Goal: Task Accomplishment & Management: Manage account settings

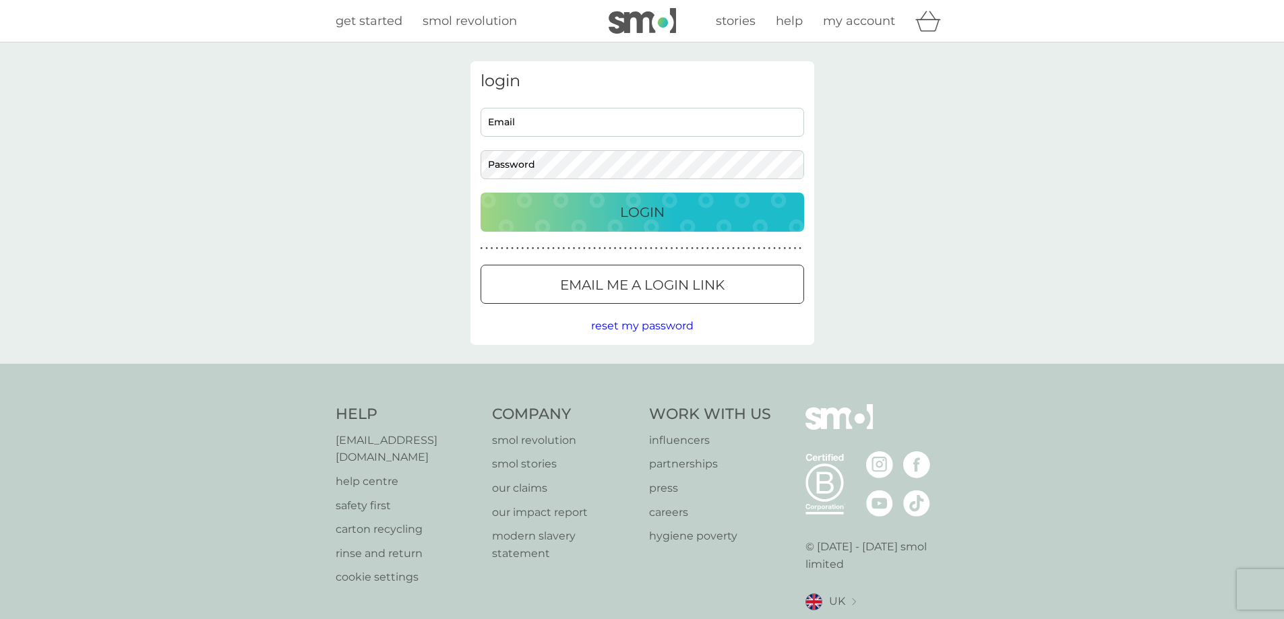
type input "jemw83@protonmail.com"
click at [598, 222] on div "Login" at bounding box center [642, 212] width 296 height 22
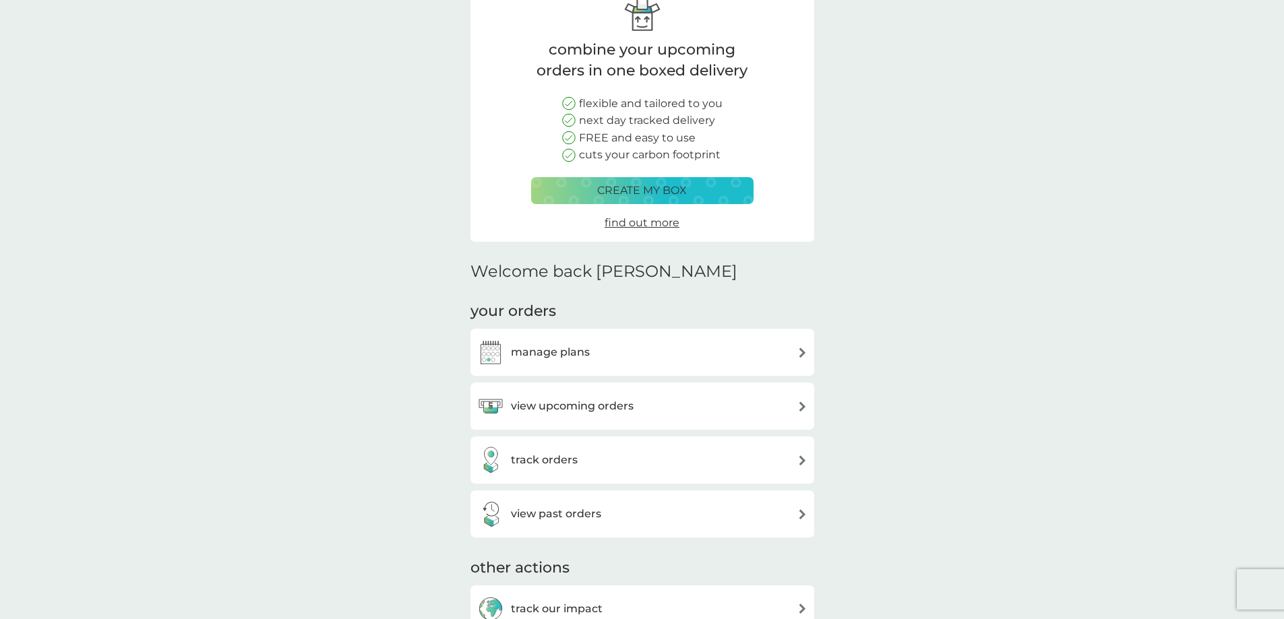
scroll to position [202, 0]
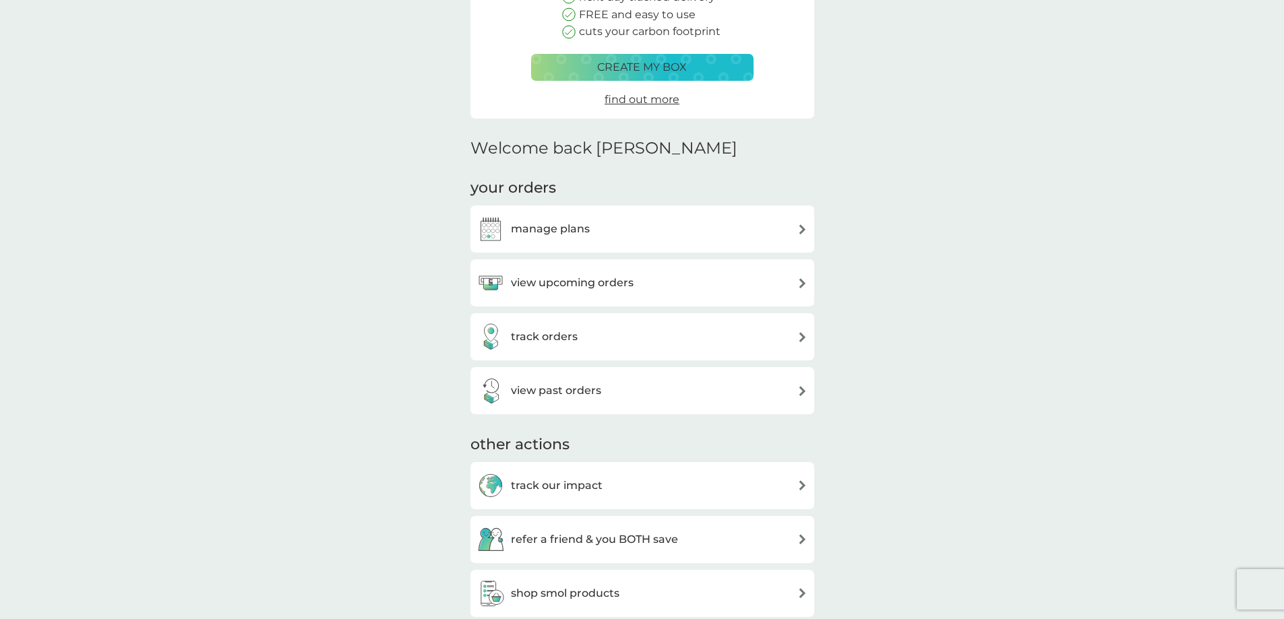
click at [596, 229] on div "manage plans" at bounding box center [642, 229] width 330 height 27
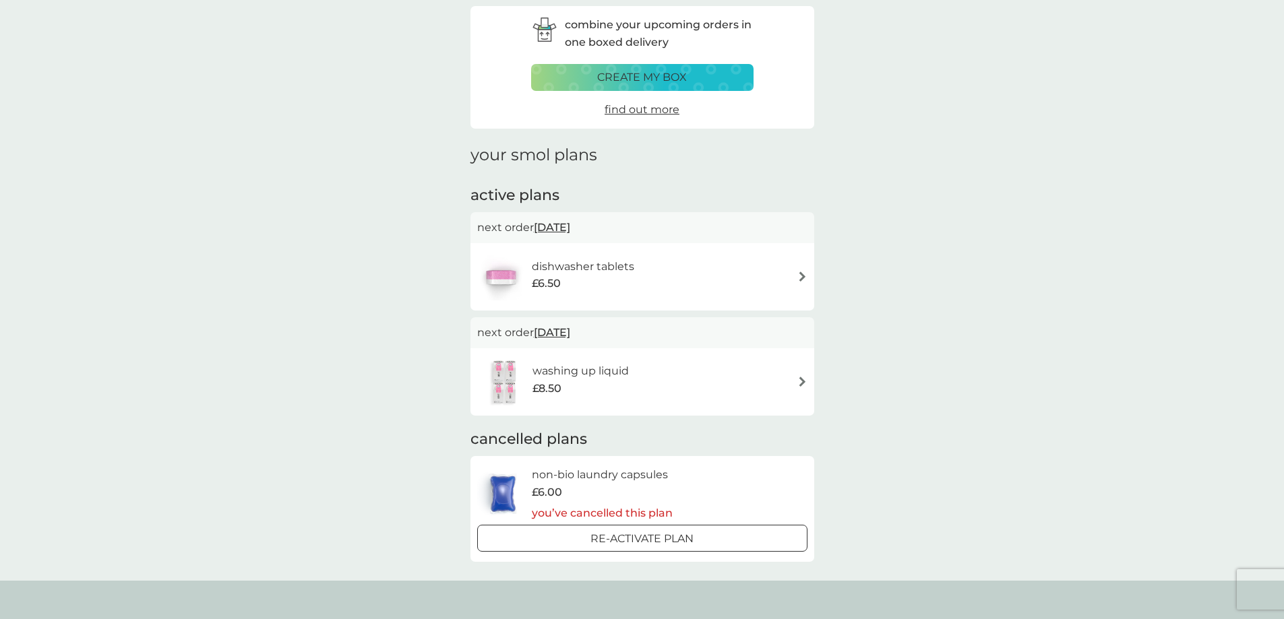
scroll to position [135, 0]
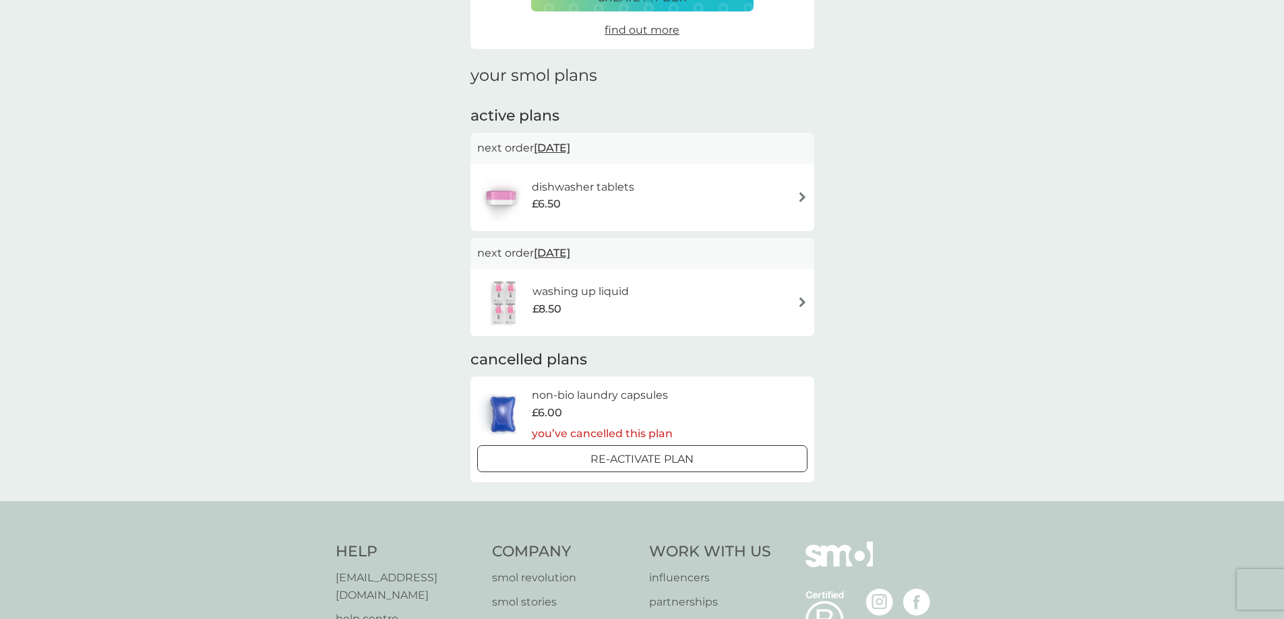
click at [633, 203] on div "£6.50" at bounding box center [583, 204] width 102 height 18
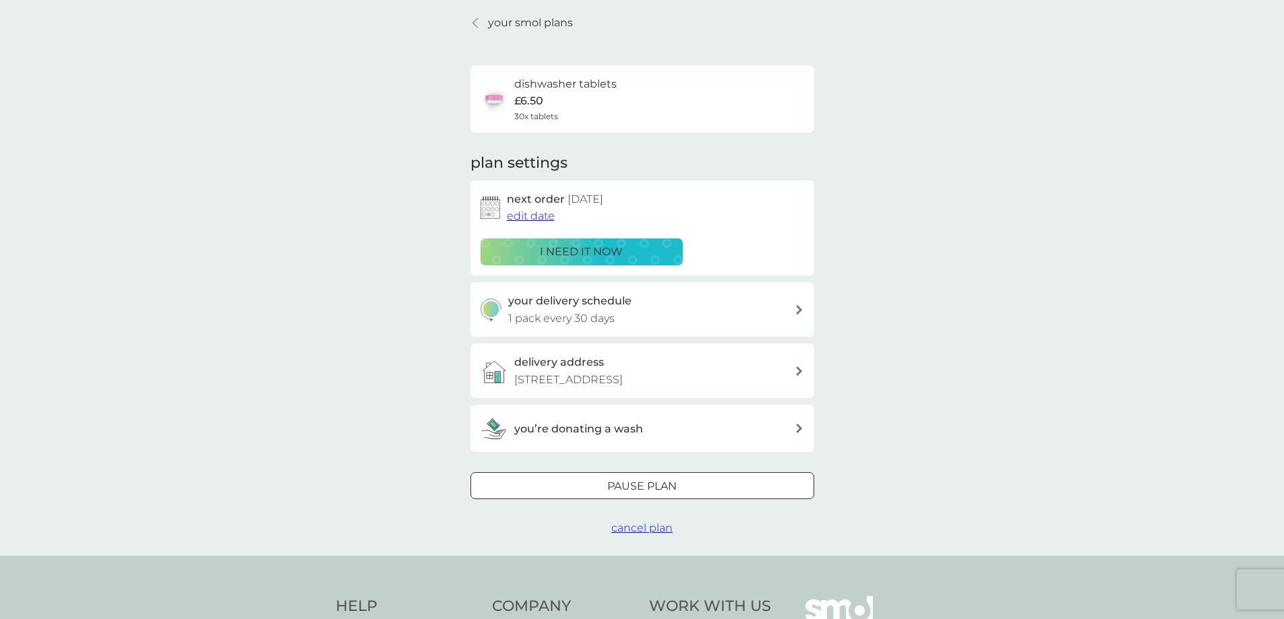
scroll to position [67, 0]
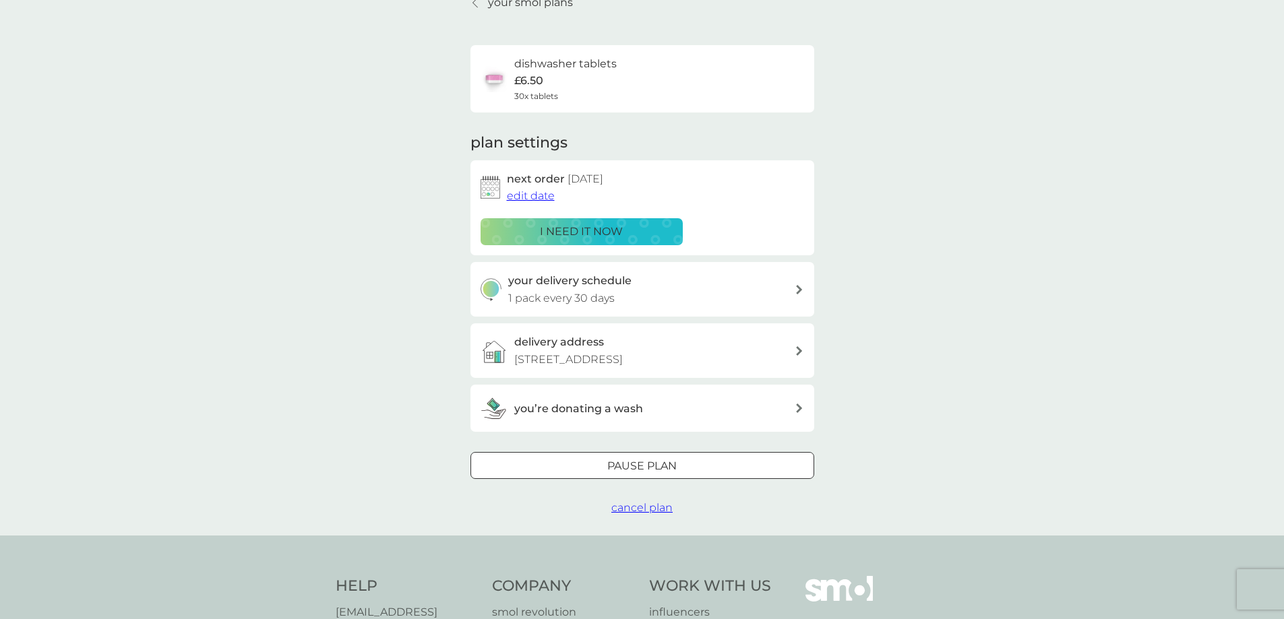
click at [658, 505] on span "cancel plan" at bounding box center [641, 507] width 61 height 13
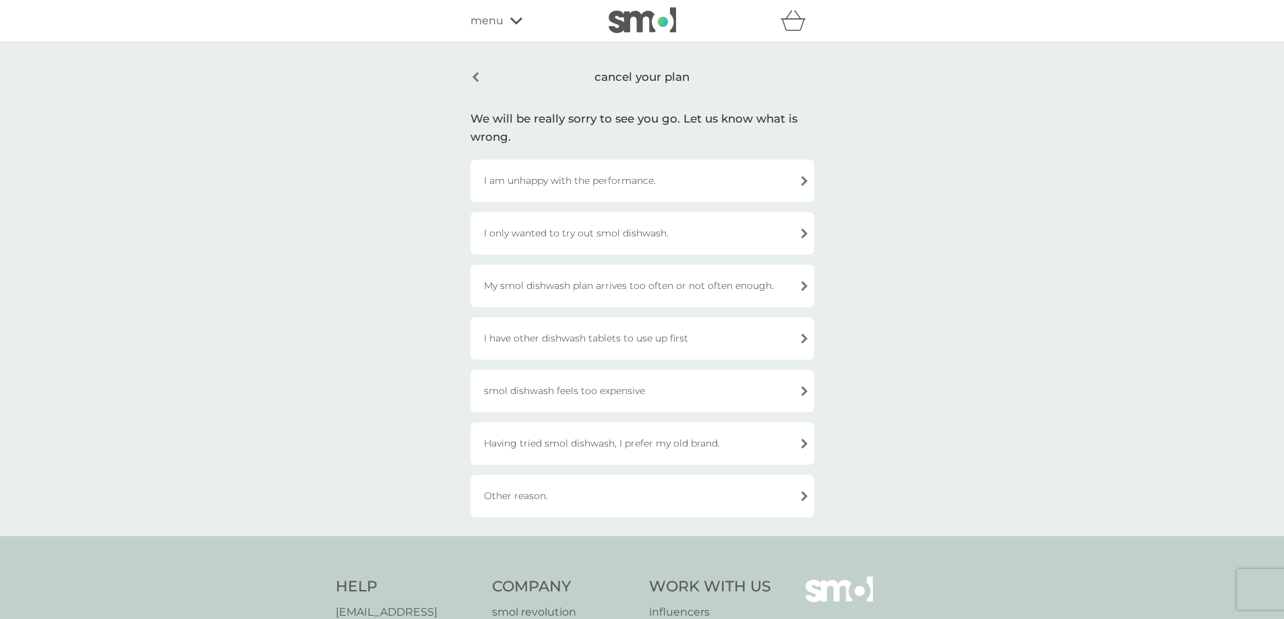
click at [612, 180] on div "I am unhappy with the performance." at bounding box center [642, 181] width 344 height 42
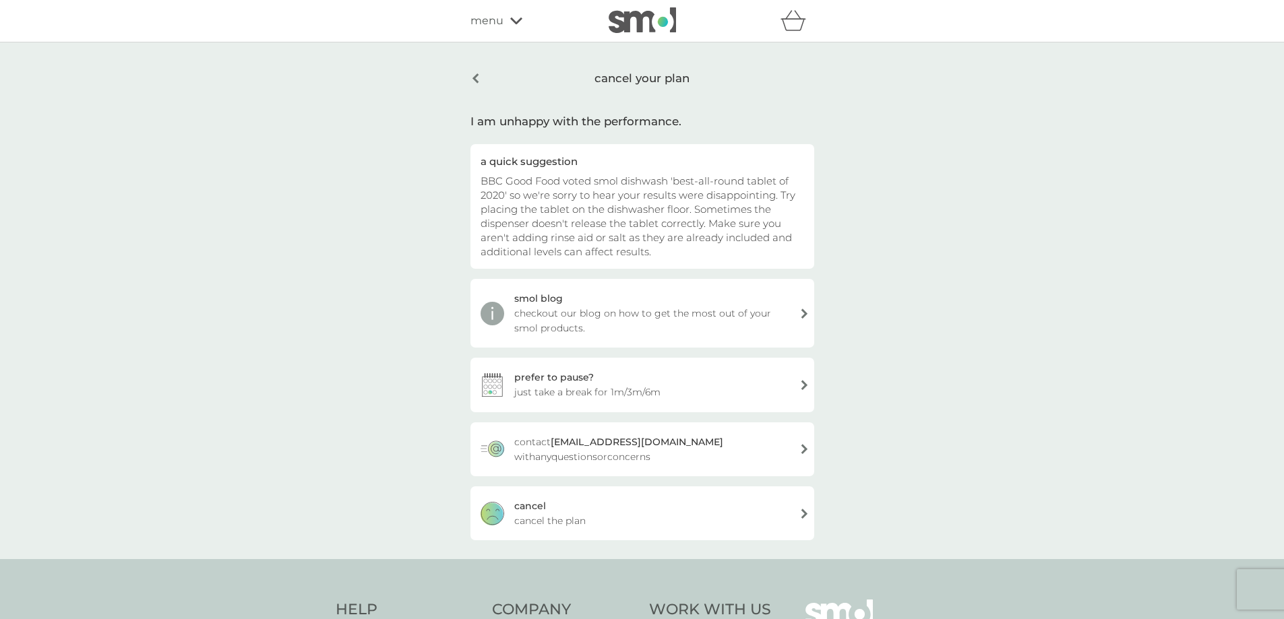
click at [478, 82] on div "cancel your plan" at bounding box center [642, 78] width 344 height 34
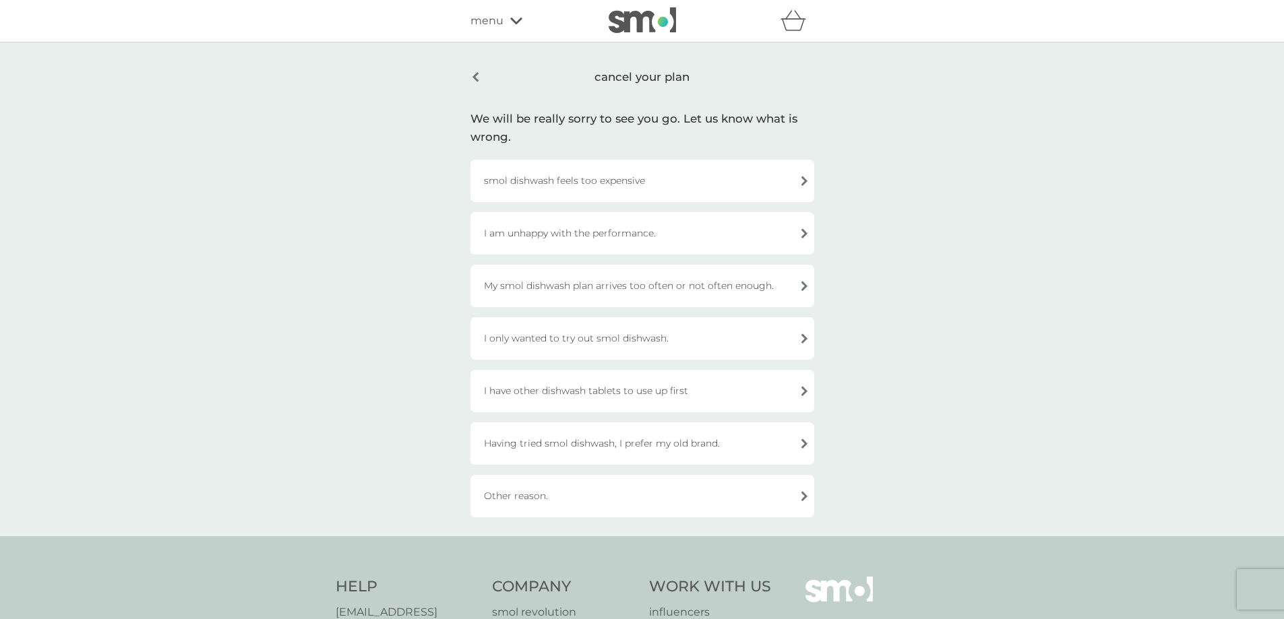
click at [483, 75] on div "cancel your plan" at bounding box center [642, 77] width 344 height 32
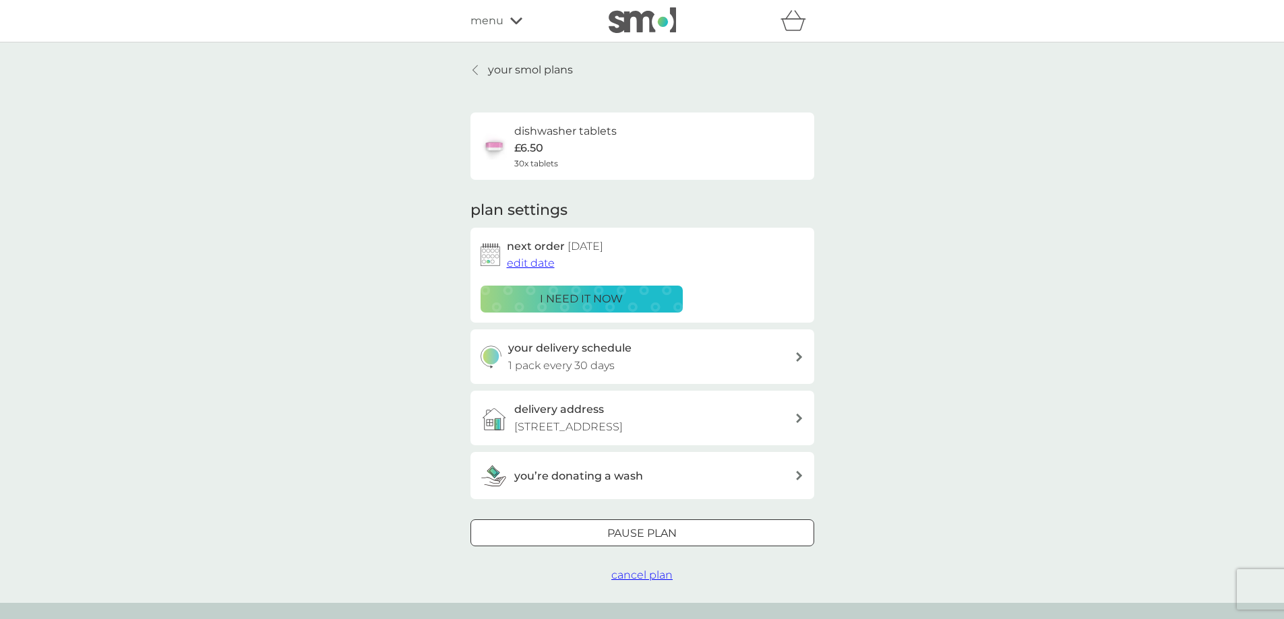
scroll to position [67, 0]
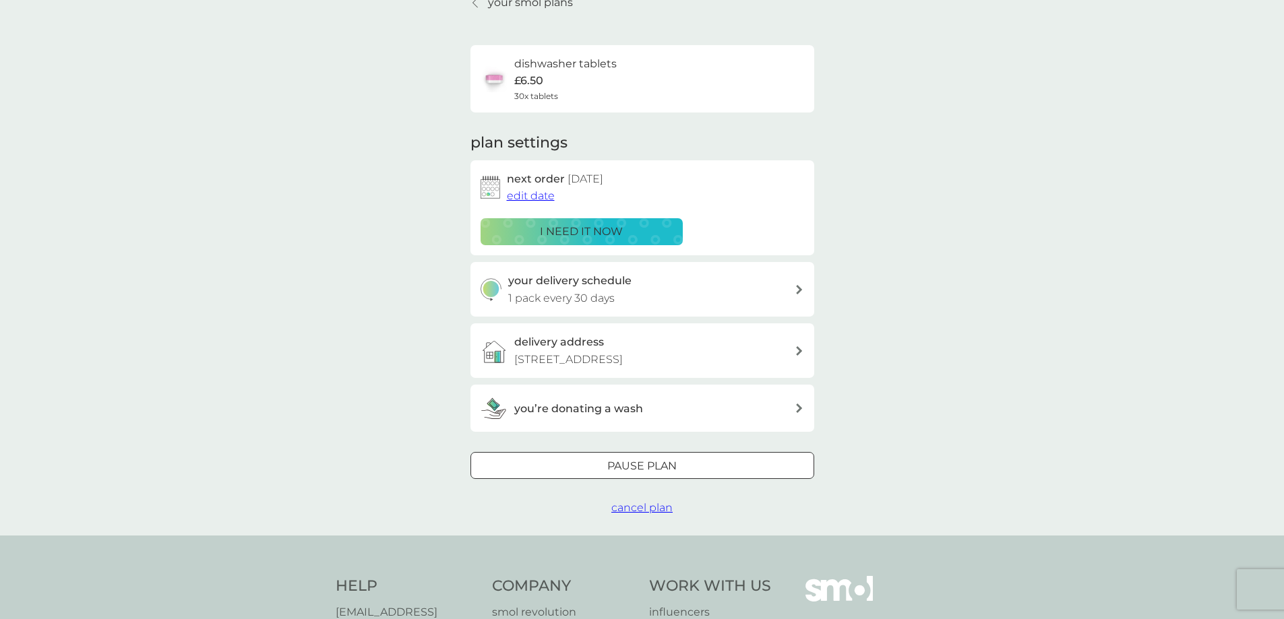
click at [541, 194] on span "edit date" at bounding box center [531, 195] width 48 height 13
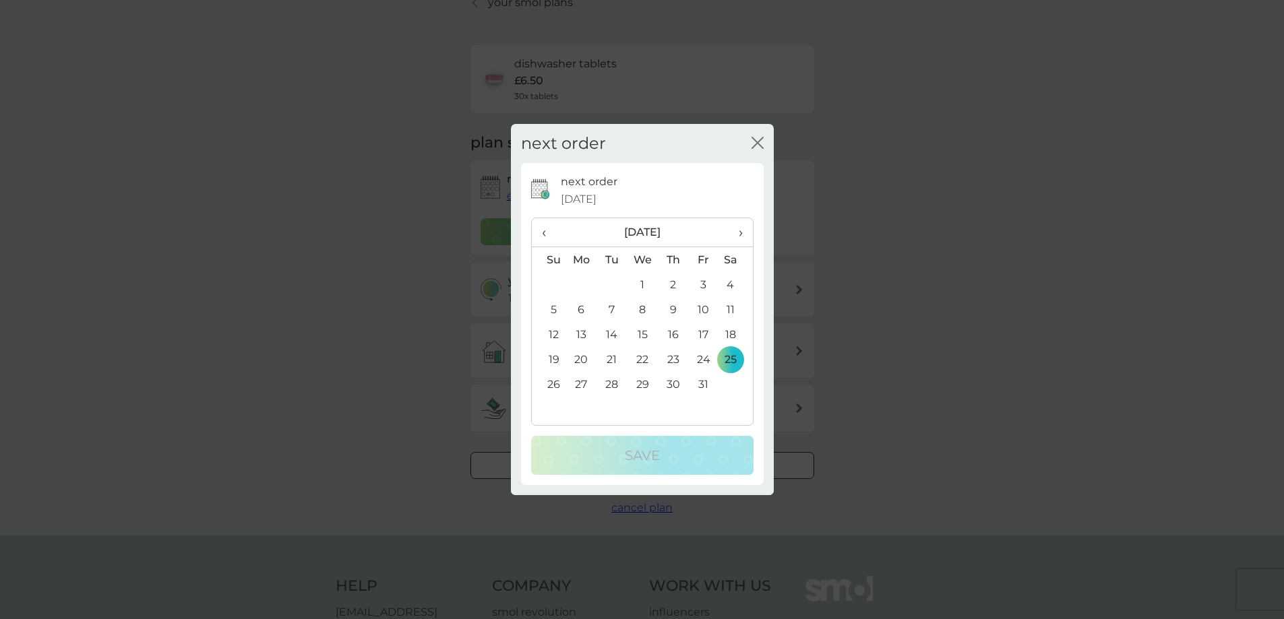
click at [740, 228] on span "›" at bounding box center [734, 232] width 13 height 28
click at [708, 356] on td "21" at bounding box center [704, 359] width 30 height 25
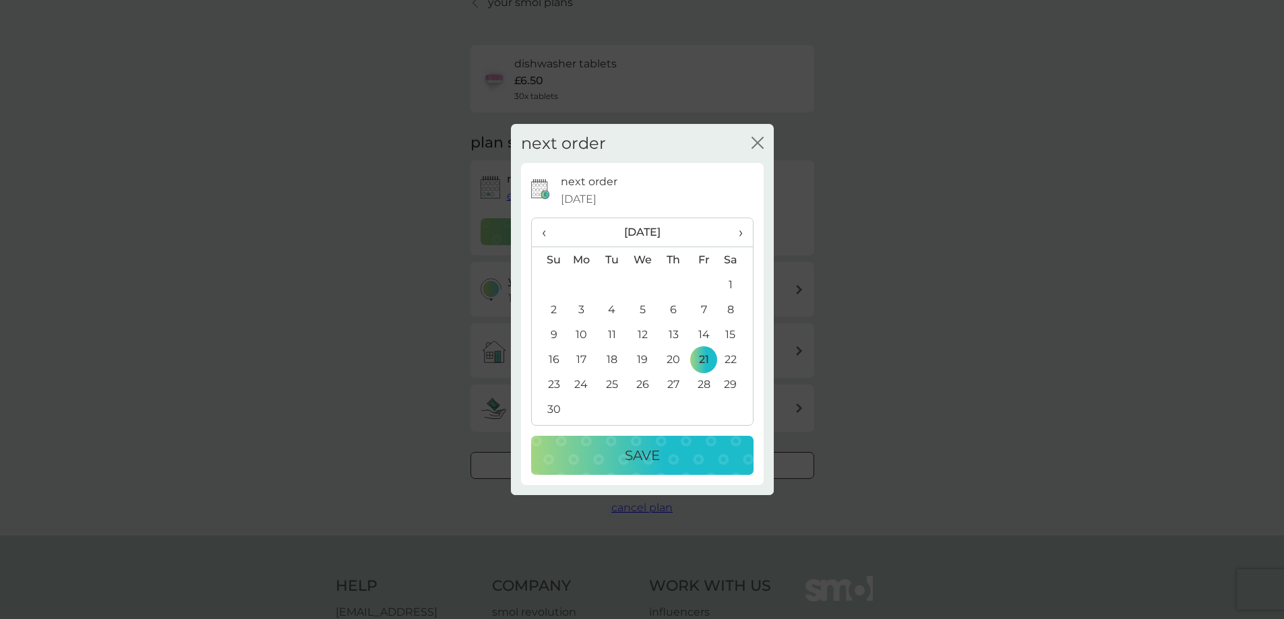
click at [703, 450] on div "Save" at bounding box center [641, 456] width 195 height 22
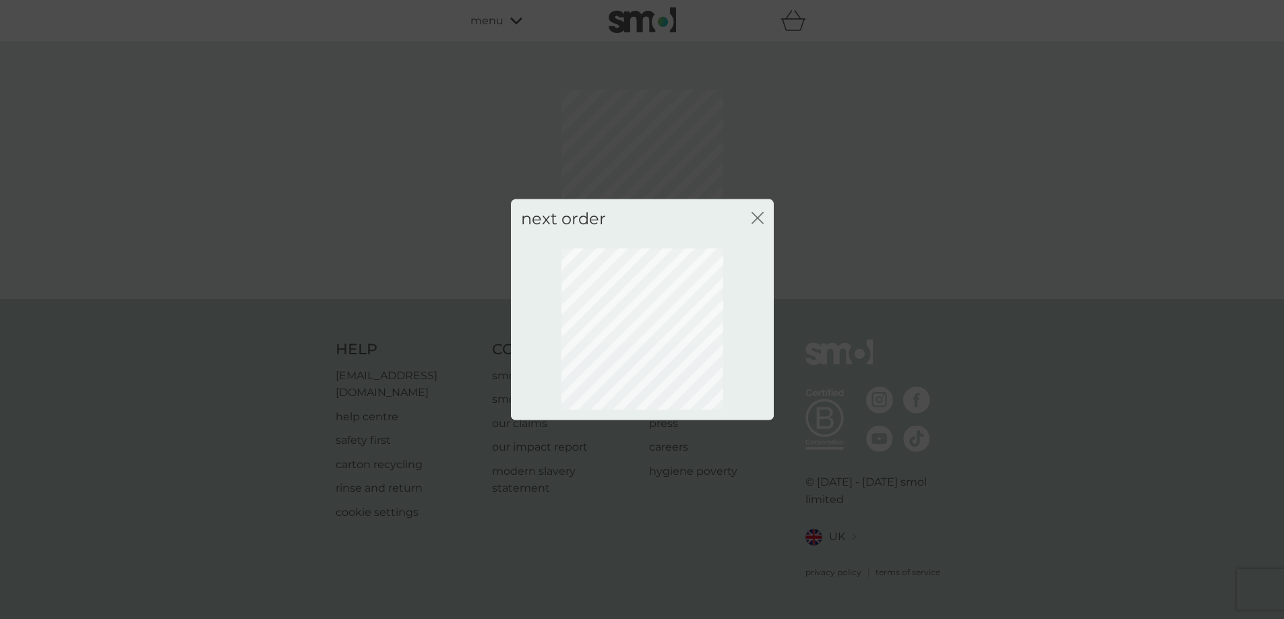
scroll to position [0, 0]
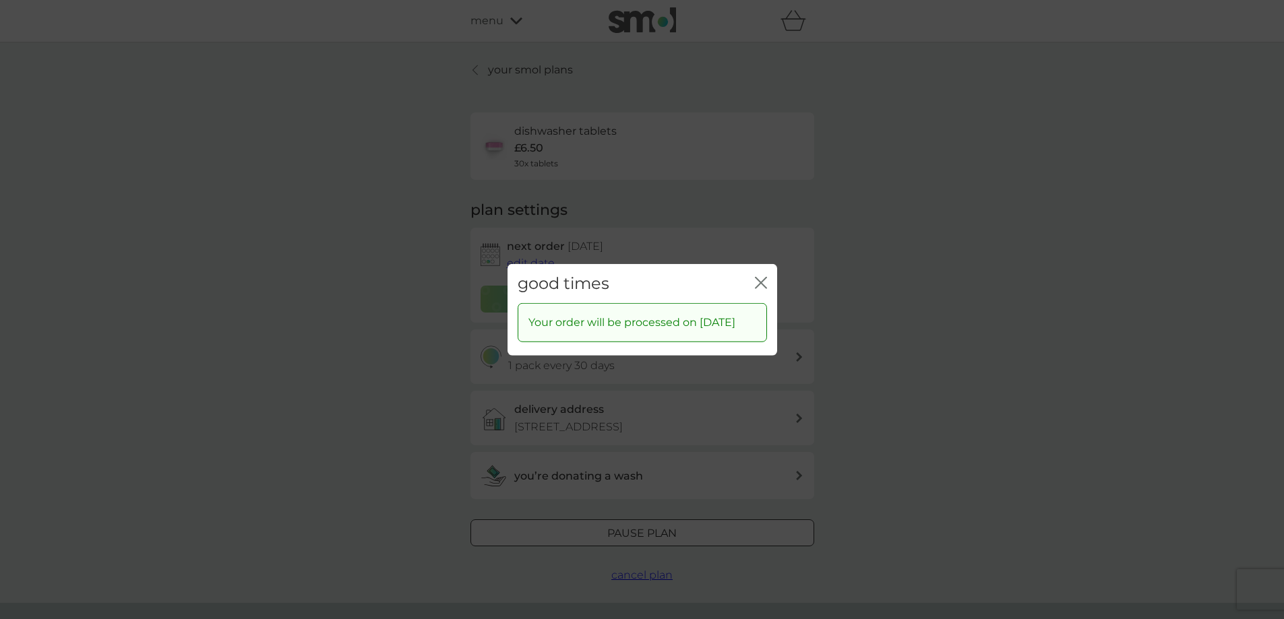
click at [764, 277] on icon "close" at bounding box center [763, 282] width 5 height 11
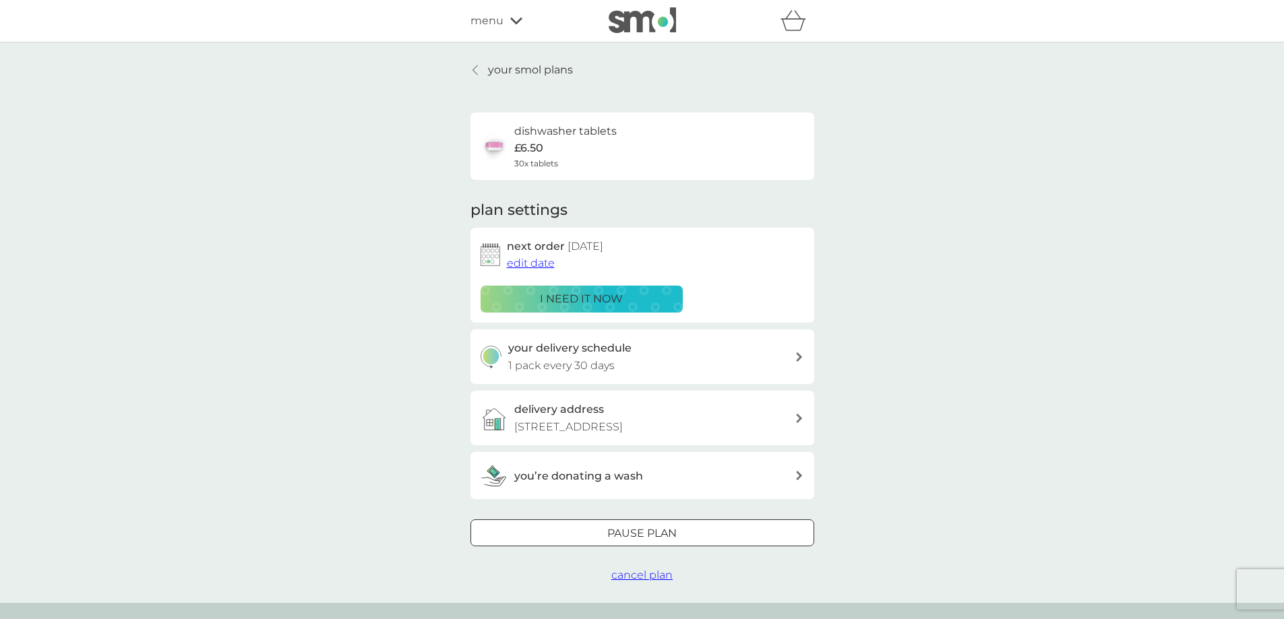
click at [650, 571] on span "cancel plan" at bounding box center [641, 575] width 61 height 13
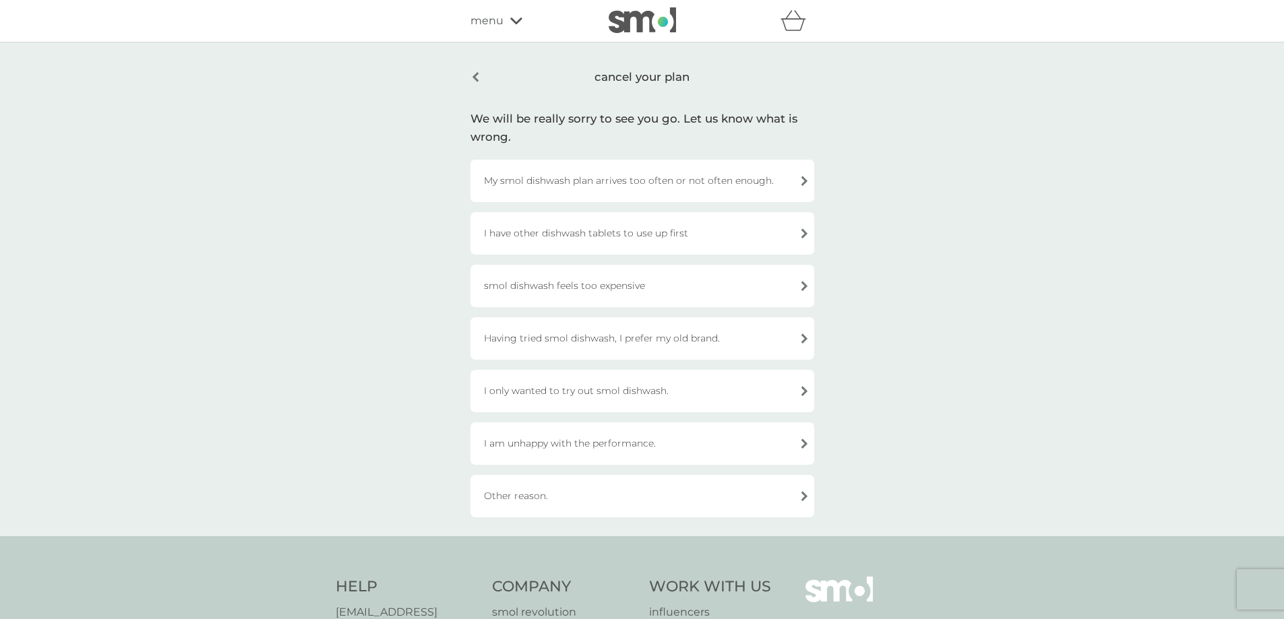
click at [644, 440] on div "I am unhappy with the performance." at bounding box center [642, 443] width 344 height 42
